Goal: Task Accomplishment & Management: Manage account settings

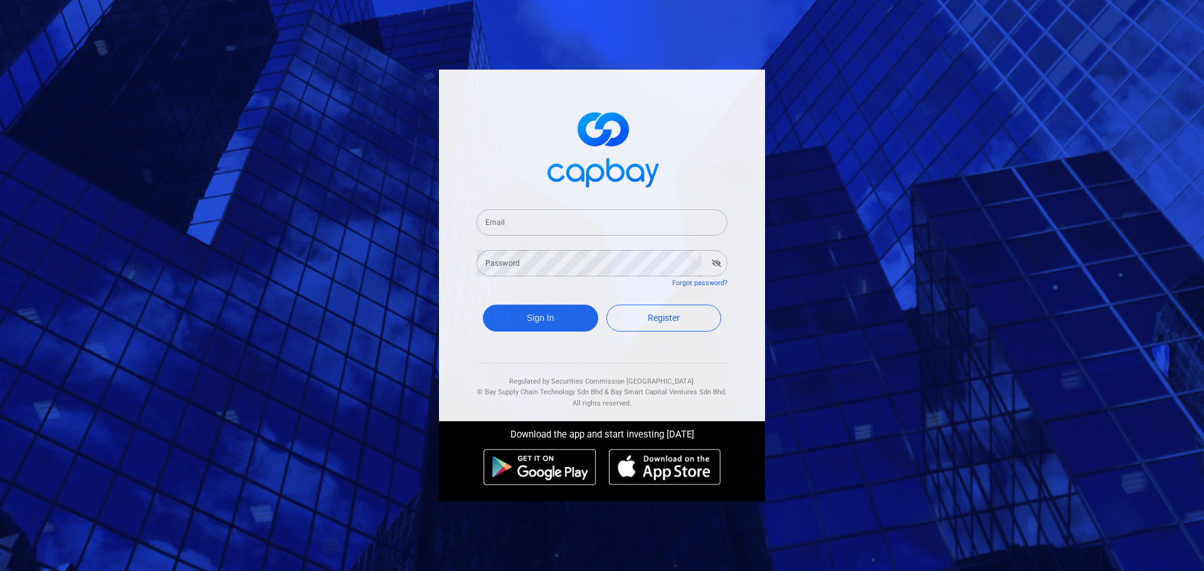
click at [591, 225] on input "Email" at bounding box center [602, 222] width 251 height 26
type input "[EMAIL_ADDRESS][DOMAIN_NAME]"
click at [559, 324] on button "Sign In" at bounding box center [540, 318] width 115 height 27
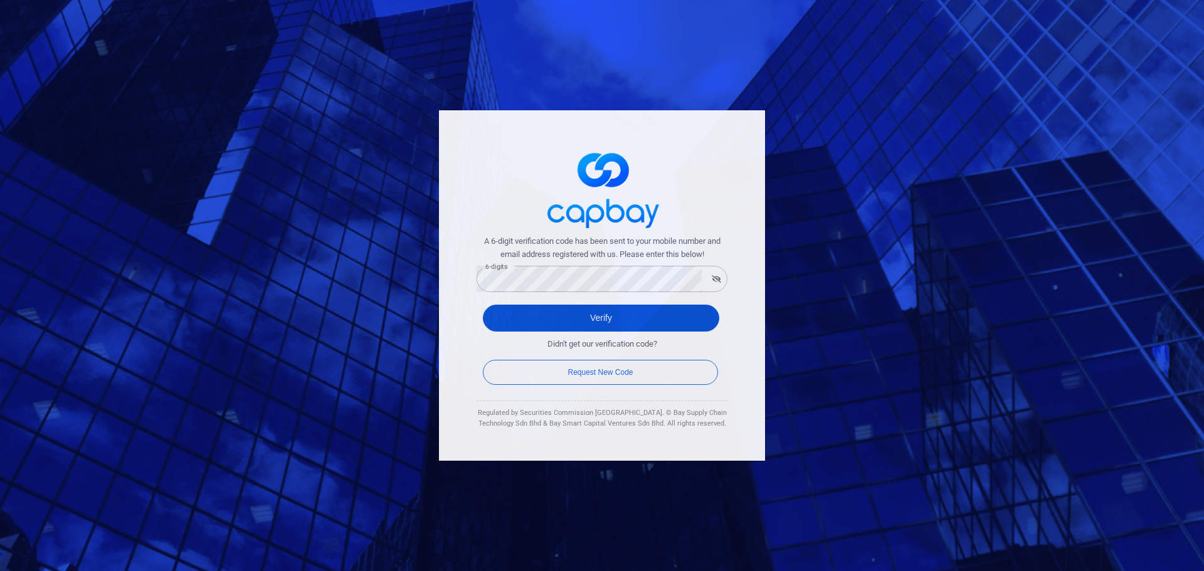
click at [615, 319] on button "Verify" at bounding box center [601, 318] width 236 height 27
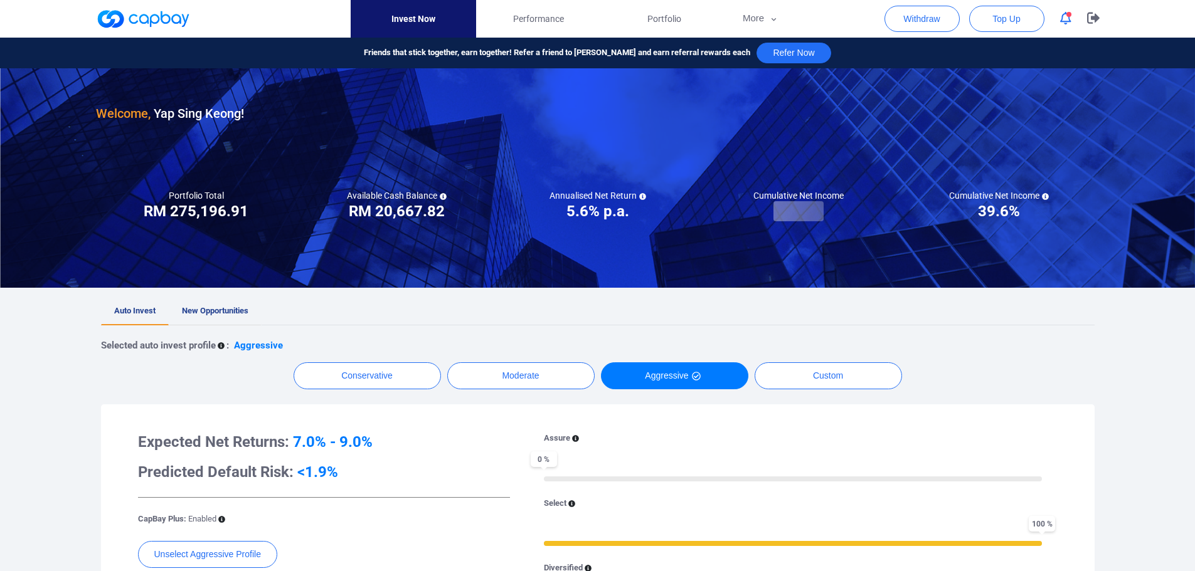
click at [210, 312] on span "New Opportunities" at bounding box center [215, 310] width 66 height 9
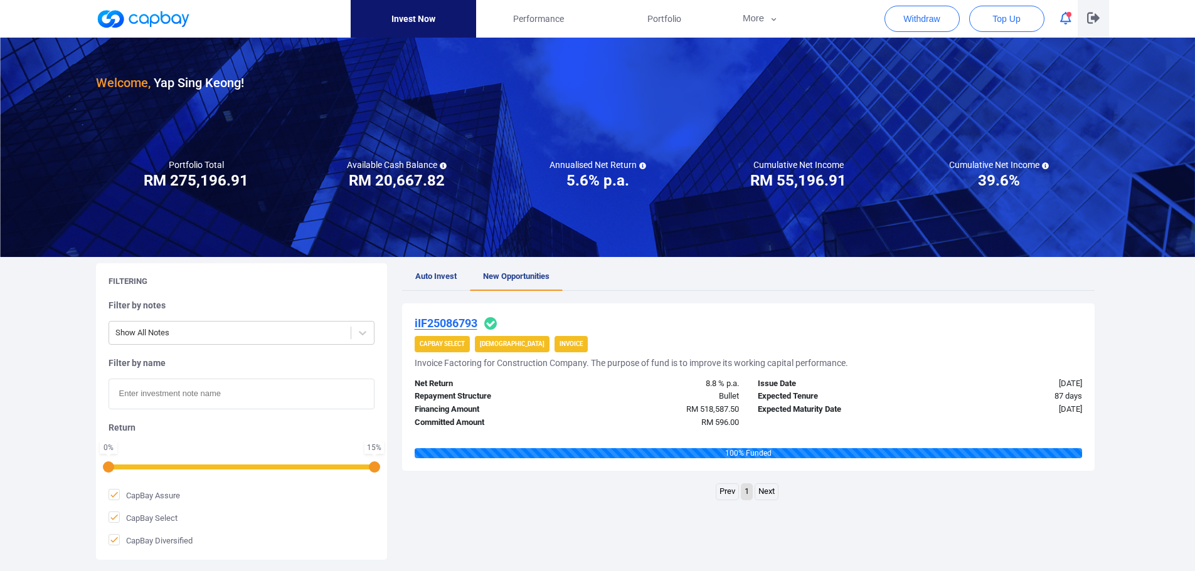
click at [1095, 19] on icon "button" at bounding box center [1093, 18] width 13 height 11
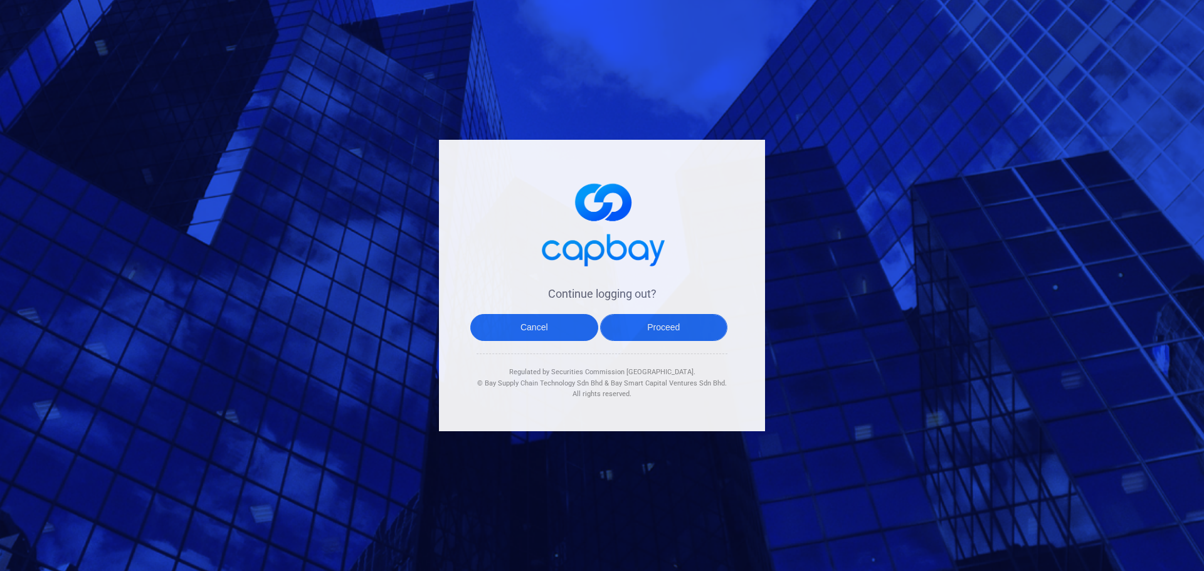
click at [652, 327] on button "Proceed" at bounding box center [664, 327] width 128 height 27
